Goal: Find specific page/section: Find specific page/section

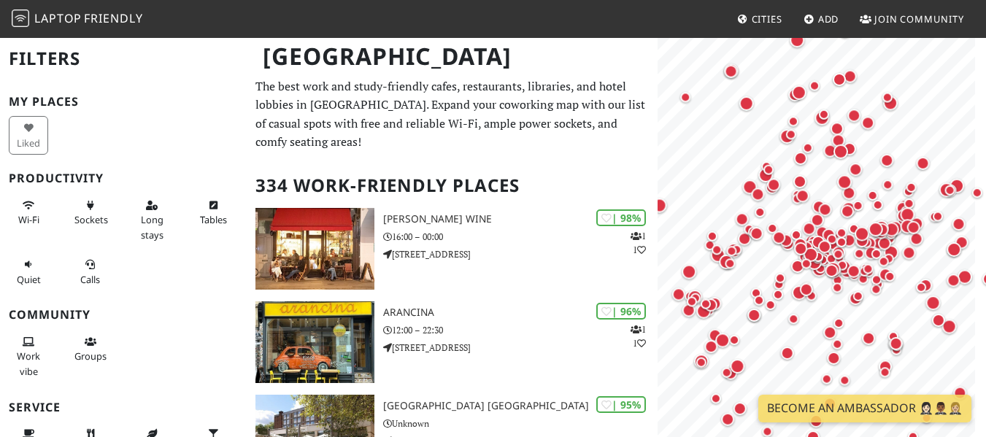
scroll to position [73, 0]
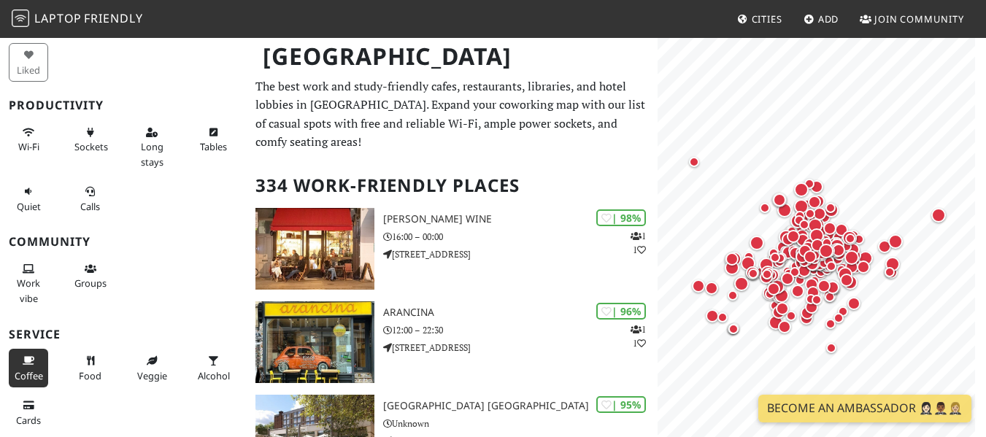
click at [27, 370] on span "Coffee" at bounding box center [29, 375] width 28 height 13
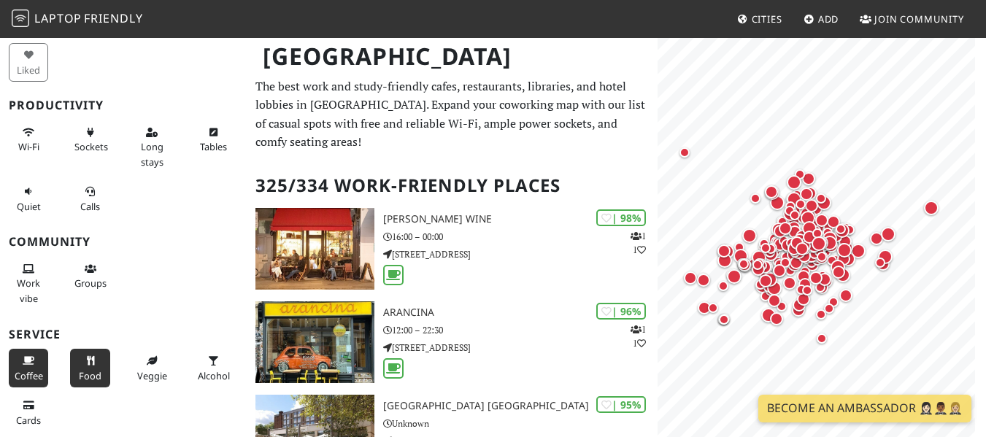
click at [79, 371] on span "Food" at bounding box center [90, 375] width 23 height 13
click at [142, 369] on span "Veggie" at bounding box center [152, 375] width 30 height 13
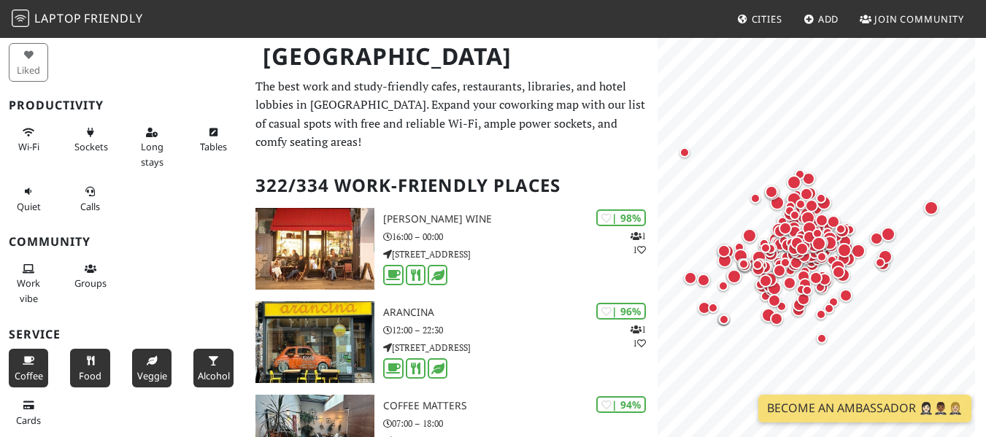
click at [209, 363] on icon at bounding box center [214, 361] width 12 height 9
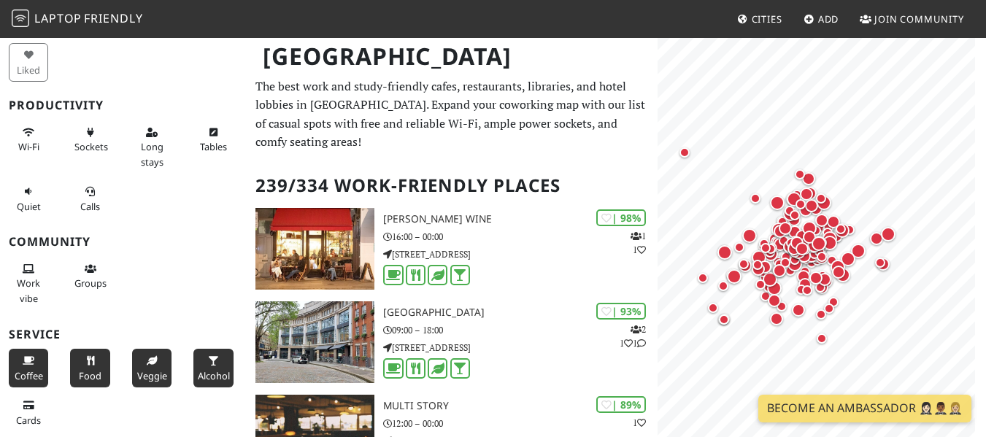
drag, startPoint x: 205, startPoint y: 369, endPoint x: 154, endPoint y: 369, distance: 51.1
click at [205, 369] on span "Alcohol" at bounding box center [214, 375] width 32 height 13
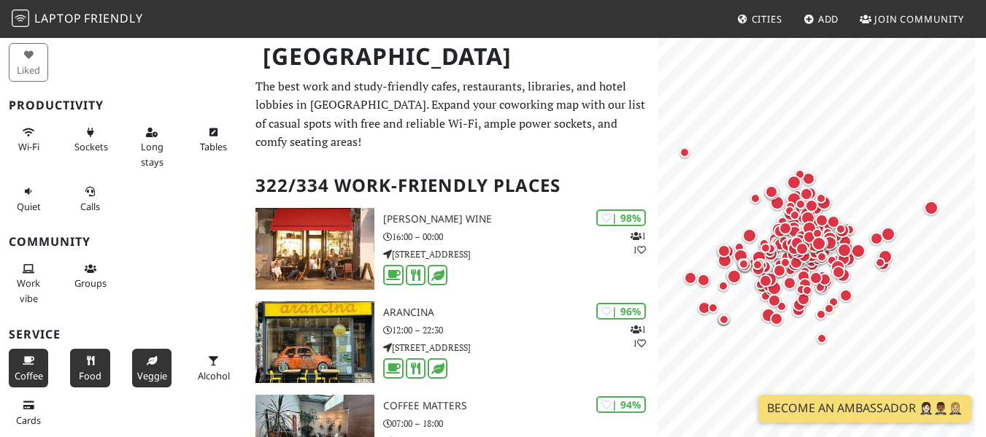
click at [148, 371] on span "Veggie" at bounding box center [152, 375] width 30 height 13
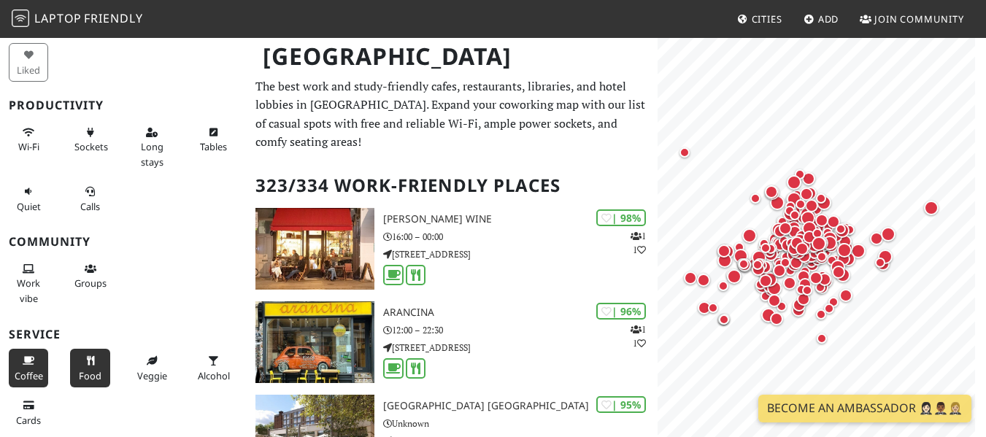
click at [88, 374] on span "Food" at bounding box center [90, 375] width 23 height 13
click at [15, 372] on span "Coffee" at bounding box center [29, 375] width 28 height 13
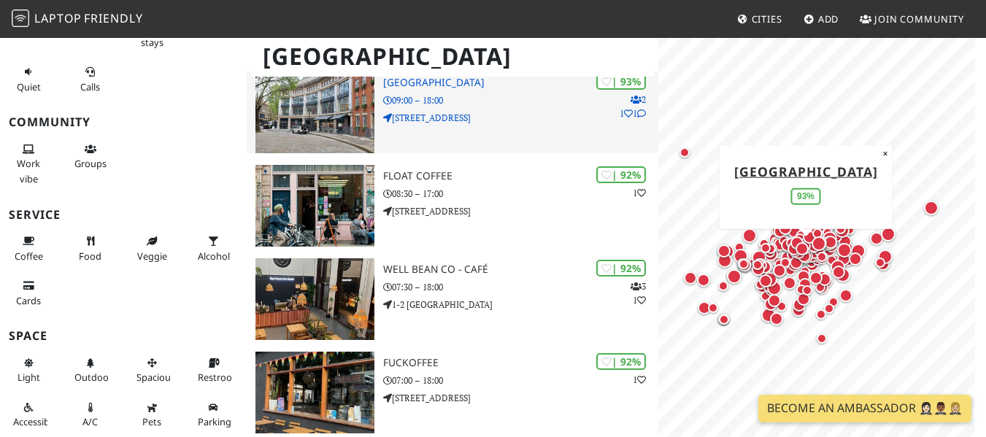
scroll to position [511, 0]
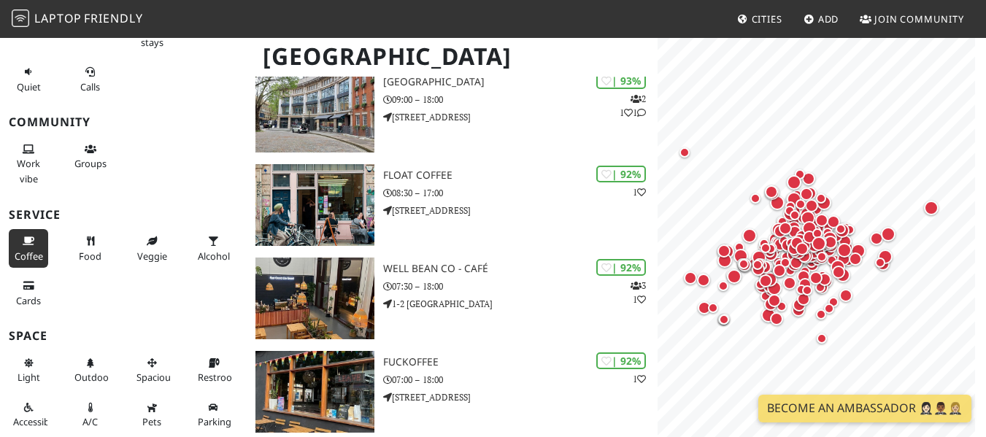
click at [28, 242] on icon at bounding box center [29, 241] width 12 height 9
click at [80, 245] on button "Food" at bounding box center [89, 248] width 39 height 39
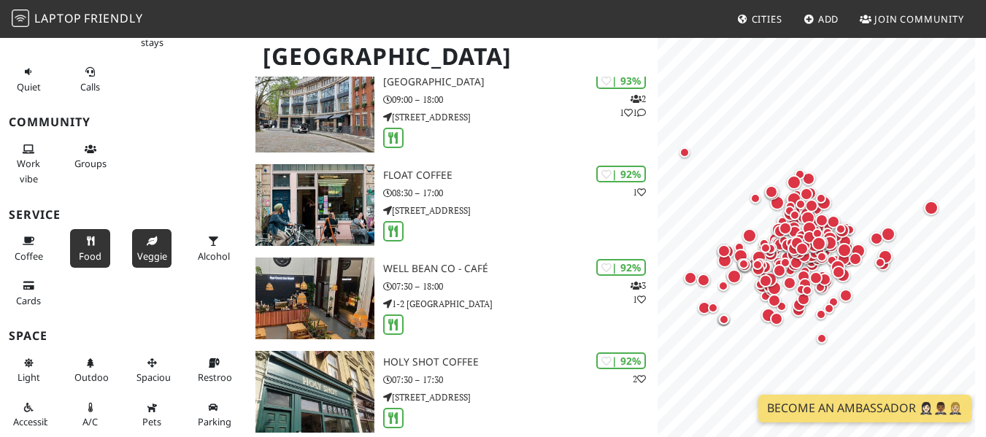
click at [140, 247] on button "Veggie" at bounding box center [151, 248] width 39 height 39
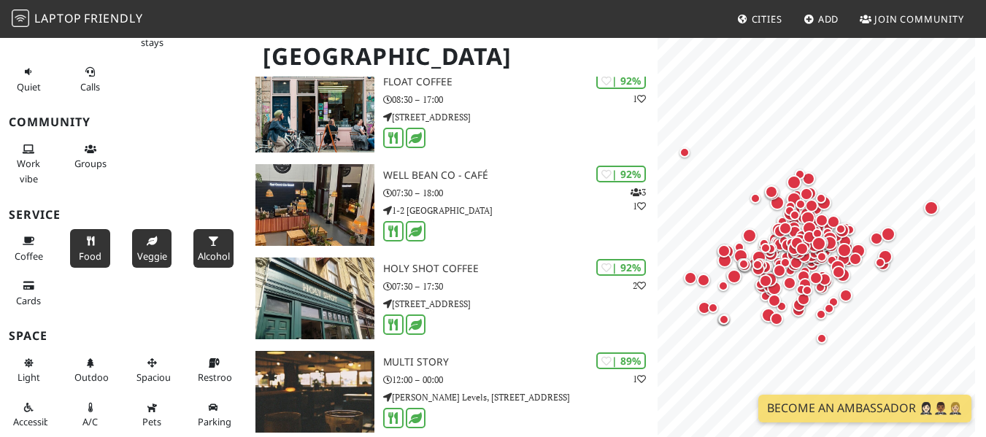
click at [206, 248] on button "Alcohol" at bounding box center [212, 248] width 39 height 39
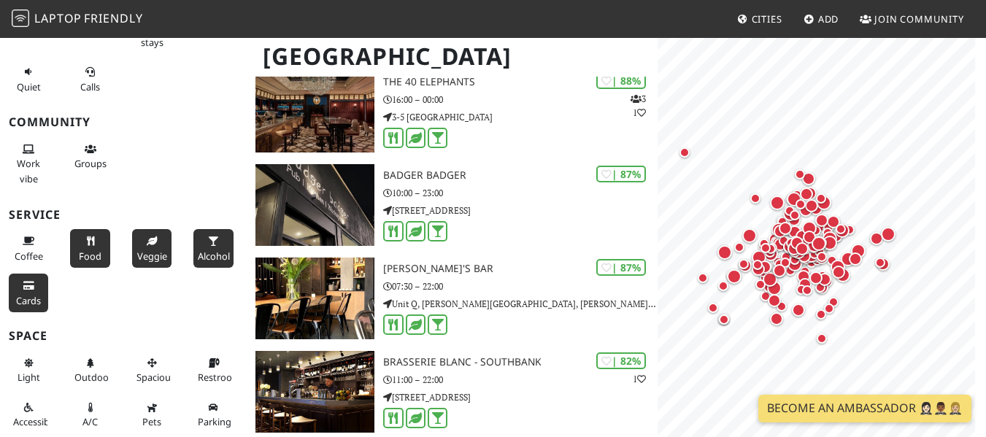
click at [9, 301] on button "Cards" at bounding box center [28, 293] width 39 height 39
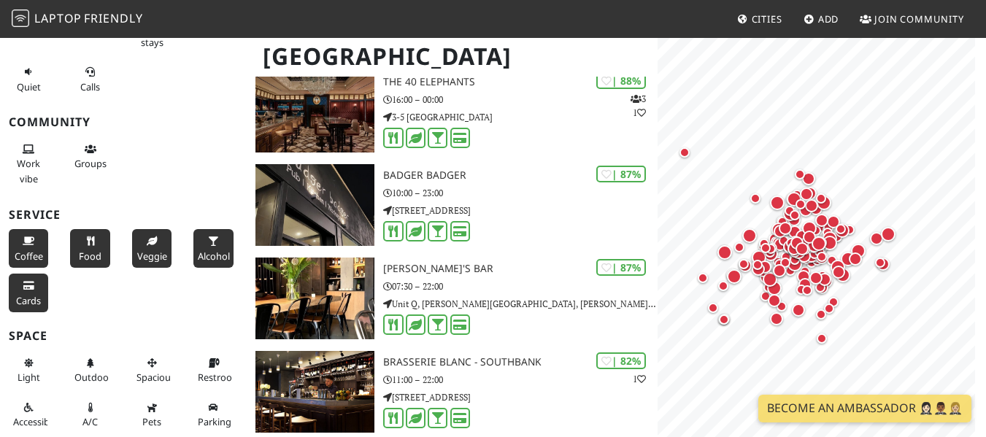
click at [22, 252] on span "Coffee" at bounding box center [29, 256] width 28 height 13
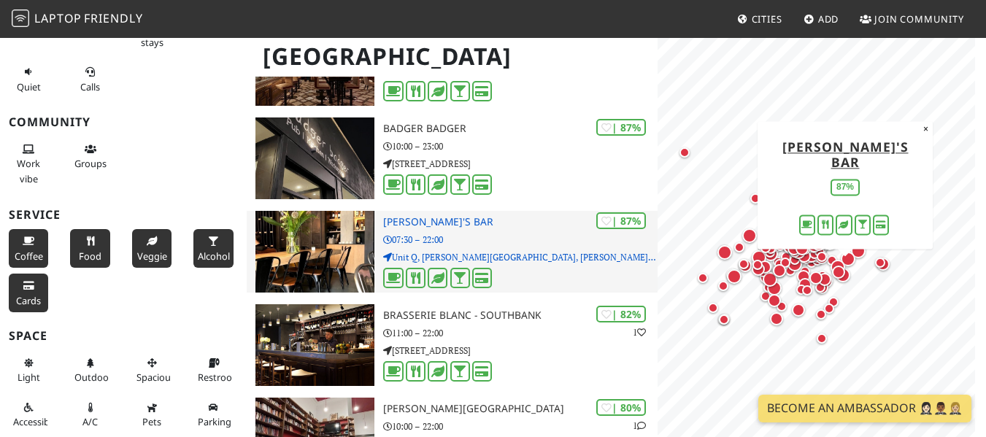
scroll to position [657, 0]
